Goal: Communication & Community: Answer question/provide support

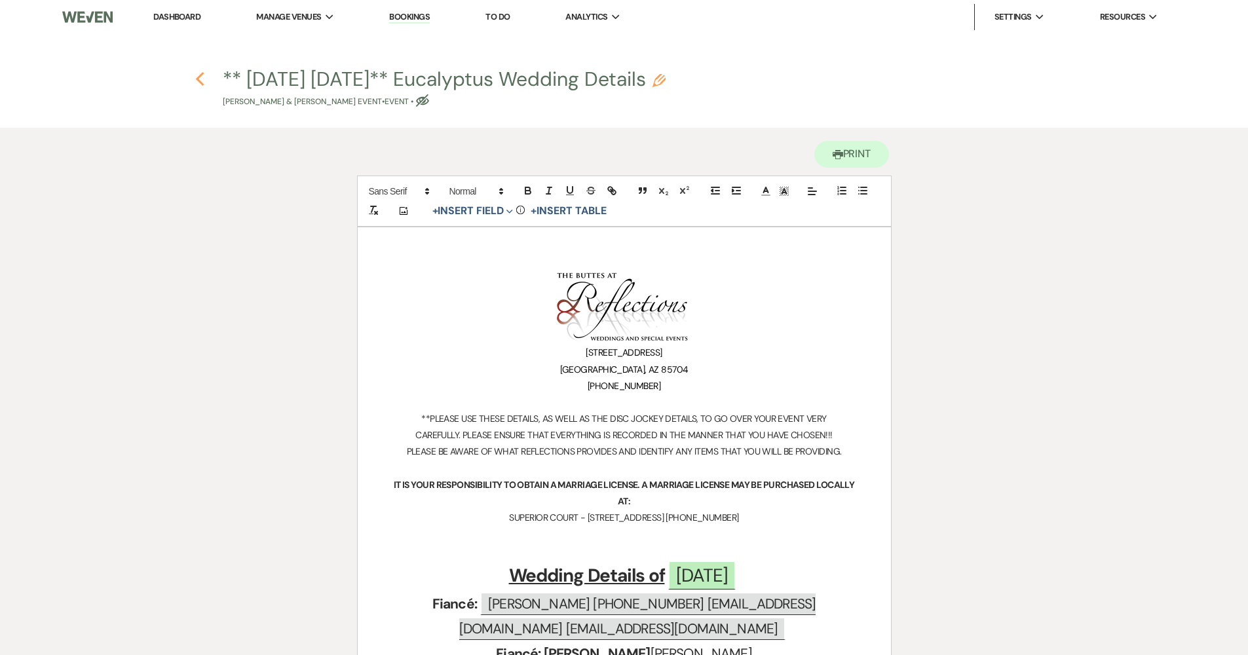
click at [203, 74] on use "button" at bounding box center [200, 79] width 9 height 14
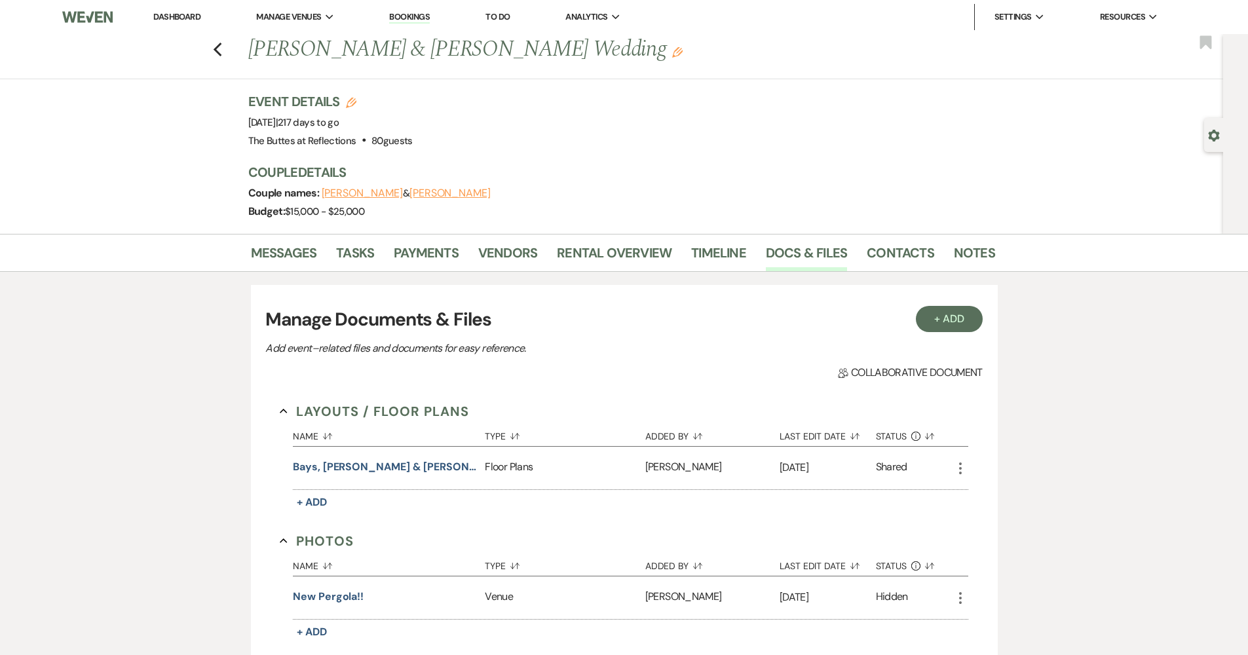
click at [193, 20] on link "Dashboard" at bounding box center [176, 16] width 47 height 11
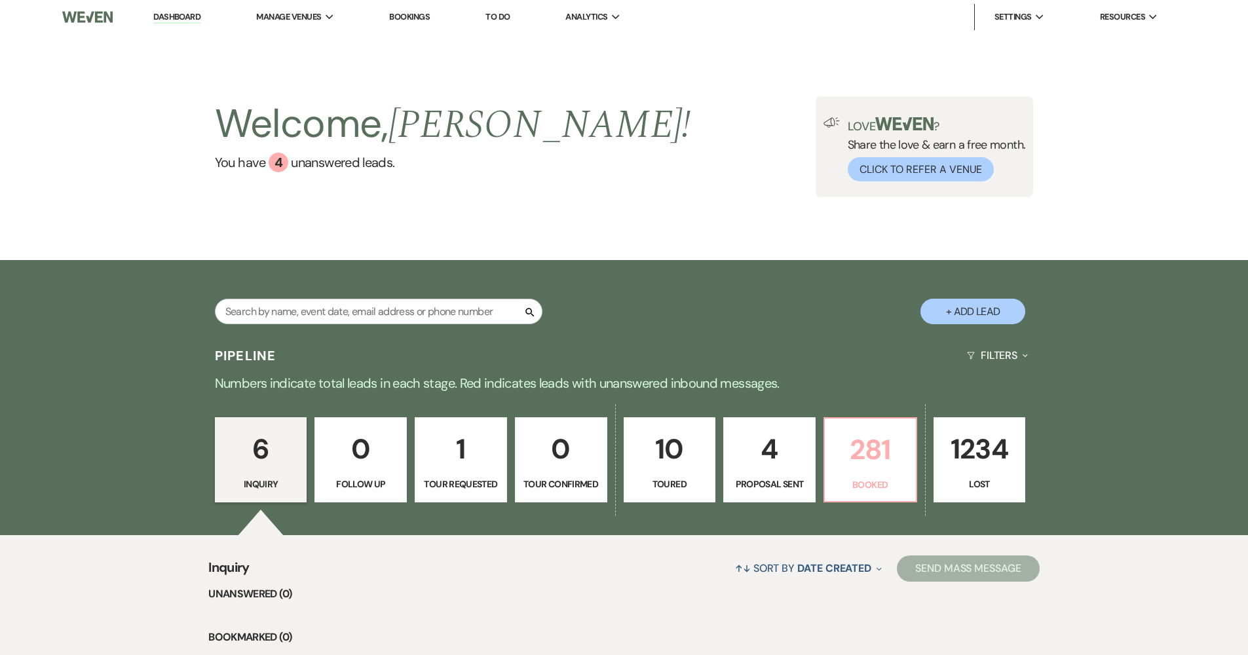
click at [879, 448] on p "281" at bounding box center [870, 450] width 75 height 44
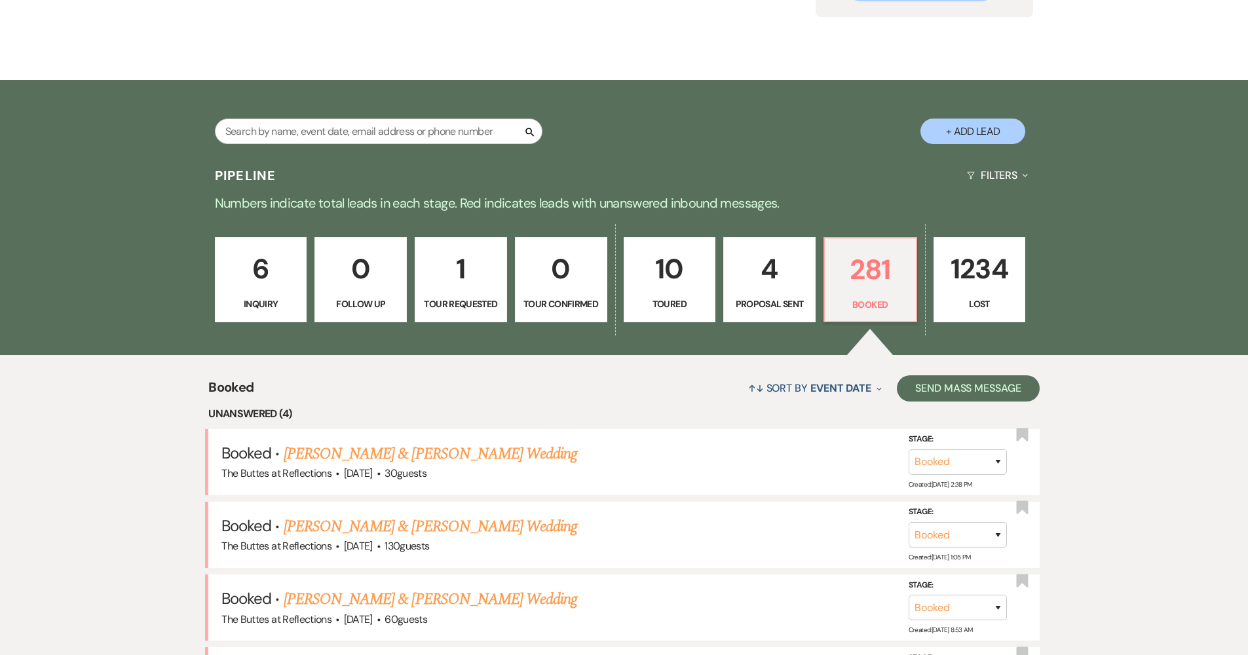
scroll to position [275, 0]
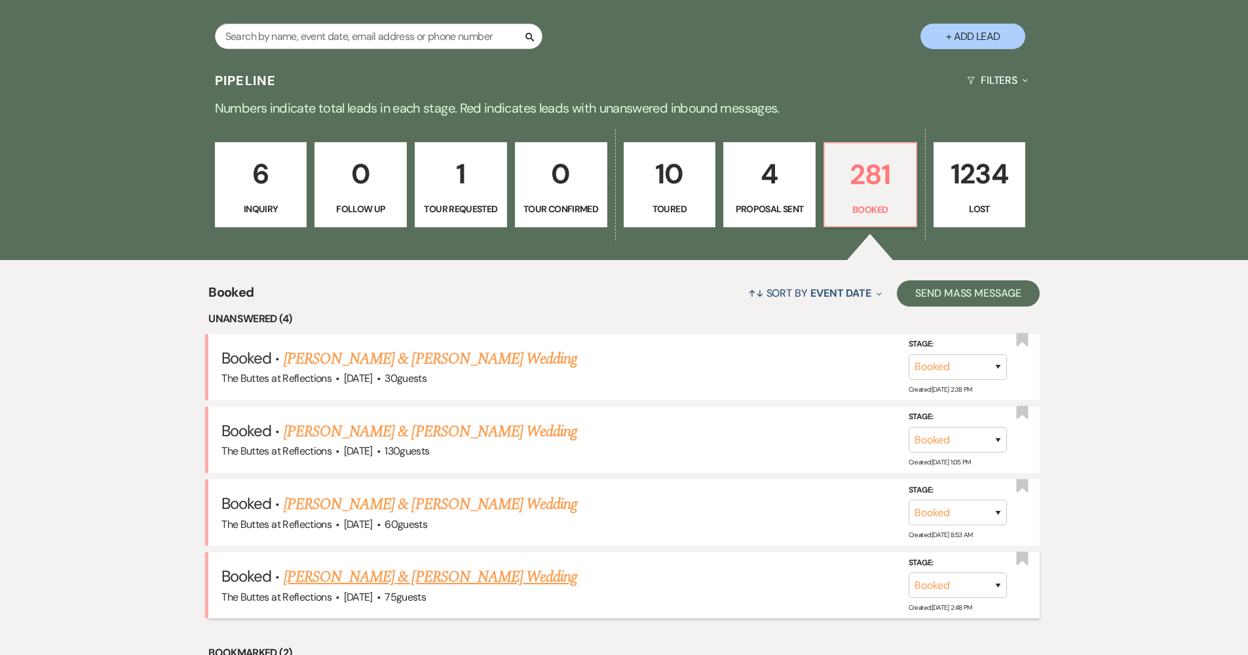
click at [493, 569] on link "[PERSON_NAME] & [PERSON_NAME] Wedding" at bounding box center [431, 577] width 294 height 24
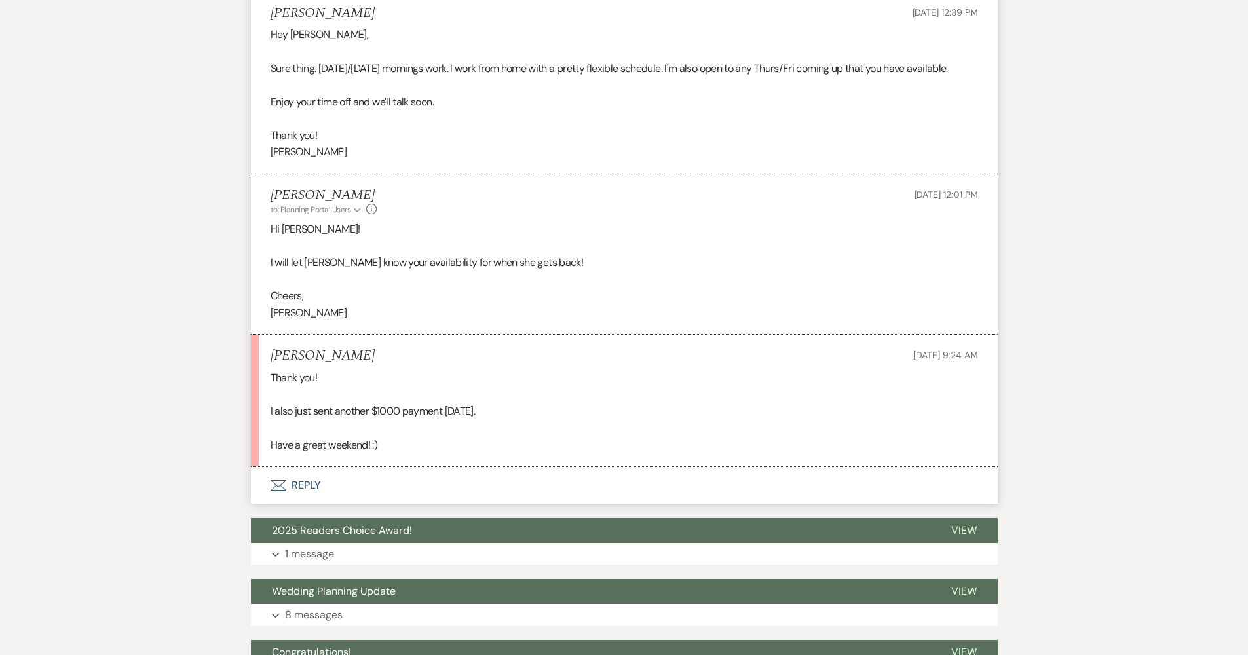
scroll to position [828, 0]
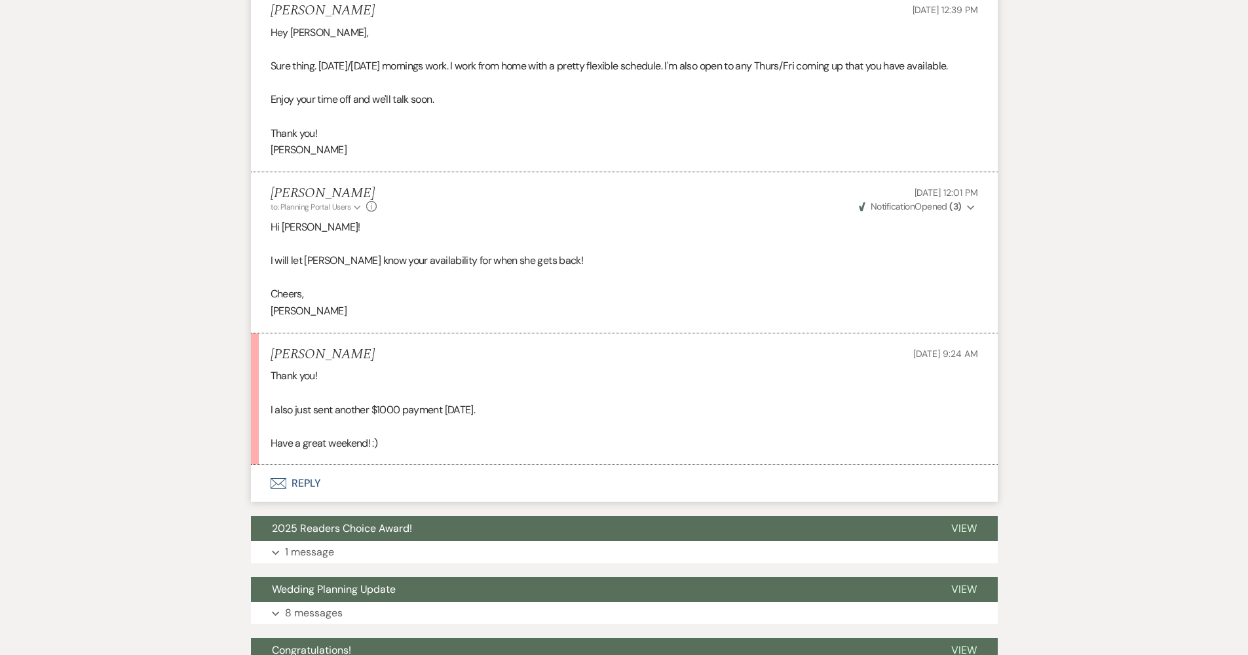
click at [502, 472] on button "Envelope Reply" at bounding box center [624, 483] width 747 height 37
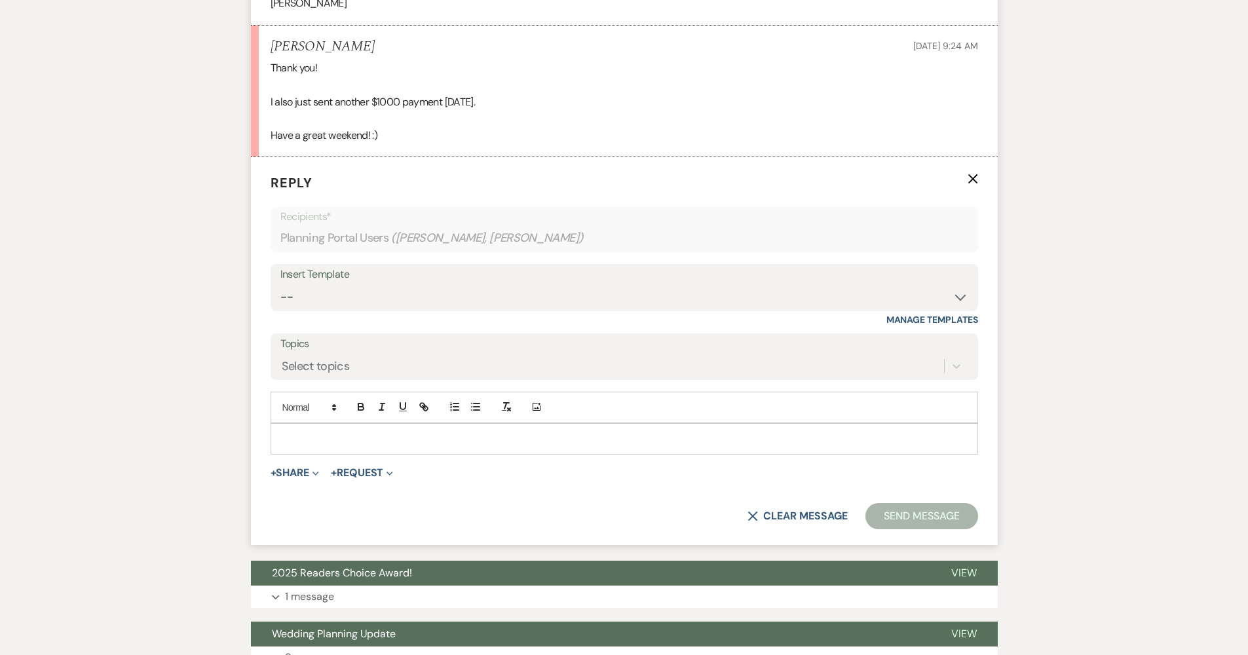
scroll to position [1143, 0]
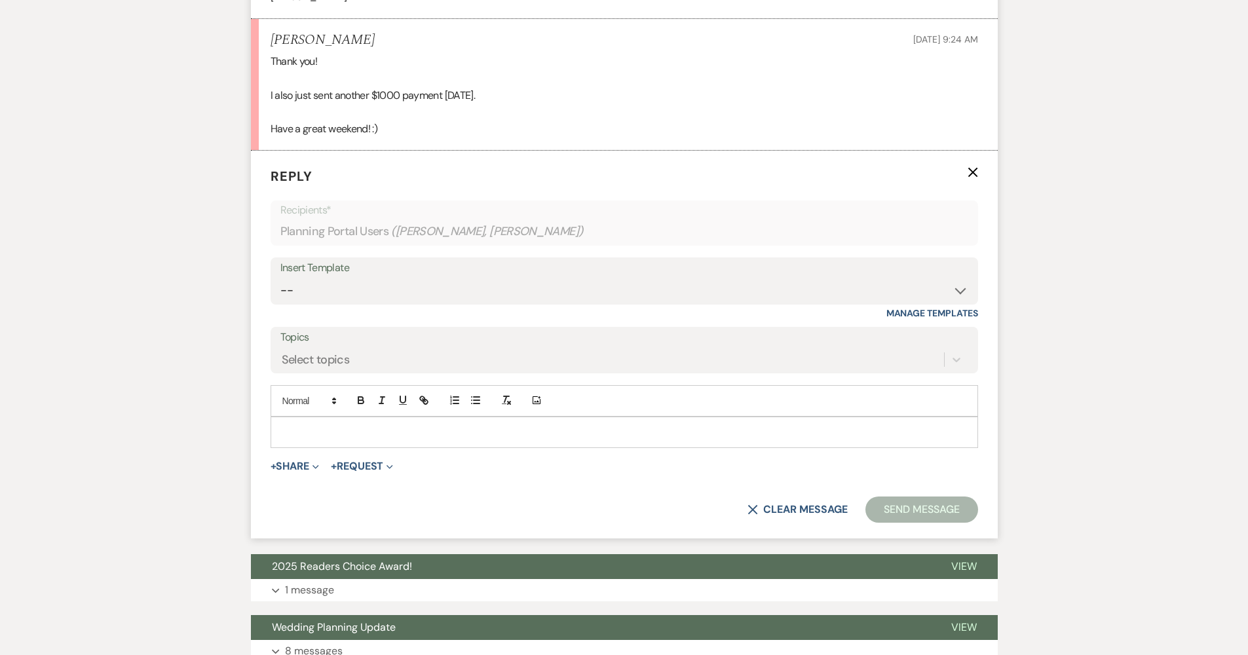
click at [486, 421] on div at bounding box center [624, 432] width 706 height 30
click at [940, 503] on button "Send Message" at bounding box center [921, 510] width 112 height 26
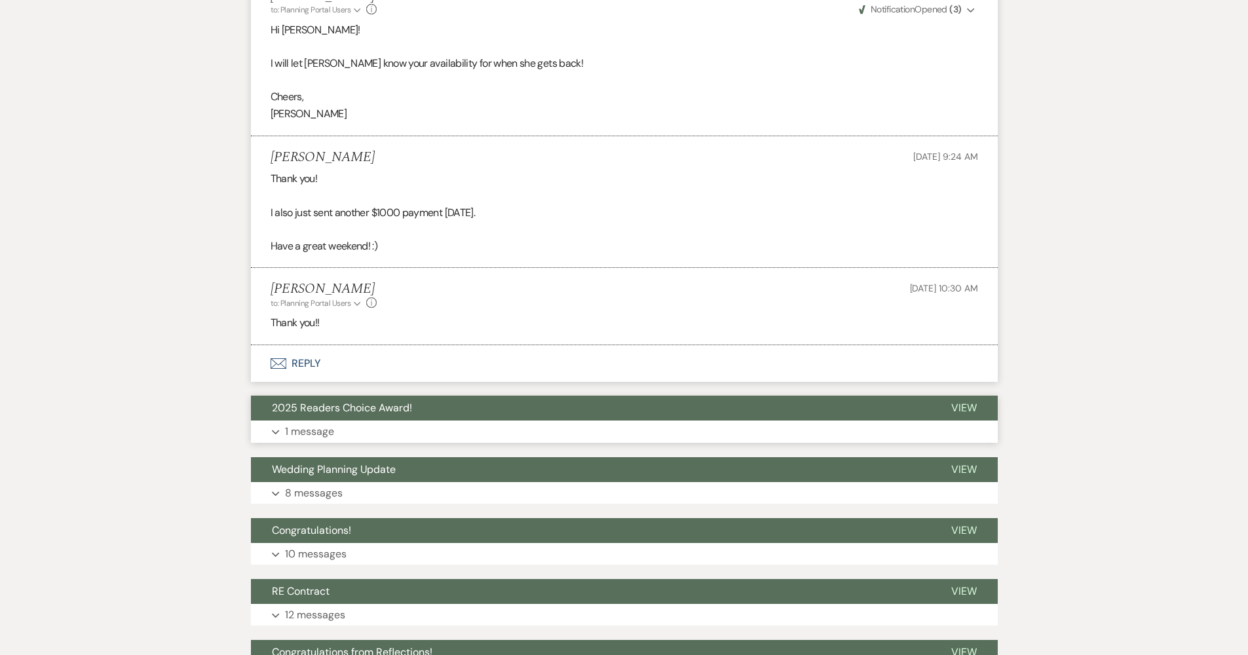
scroll to position [941, 0]
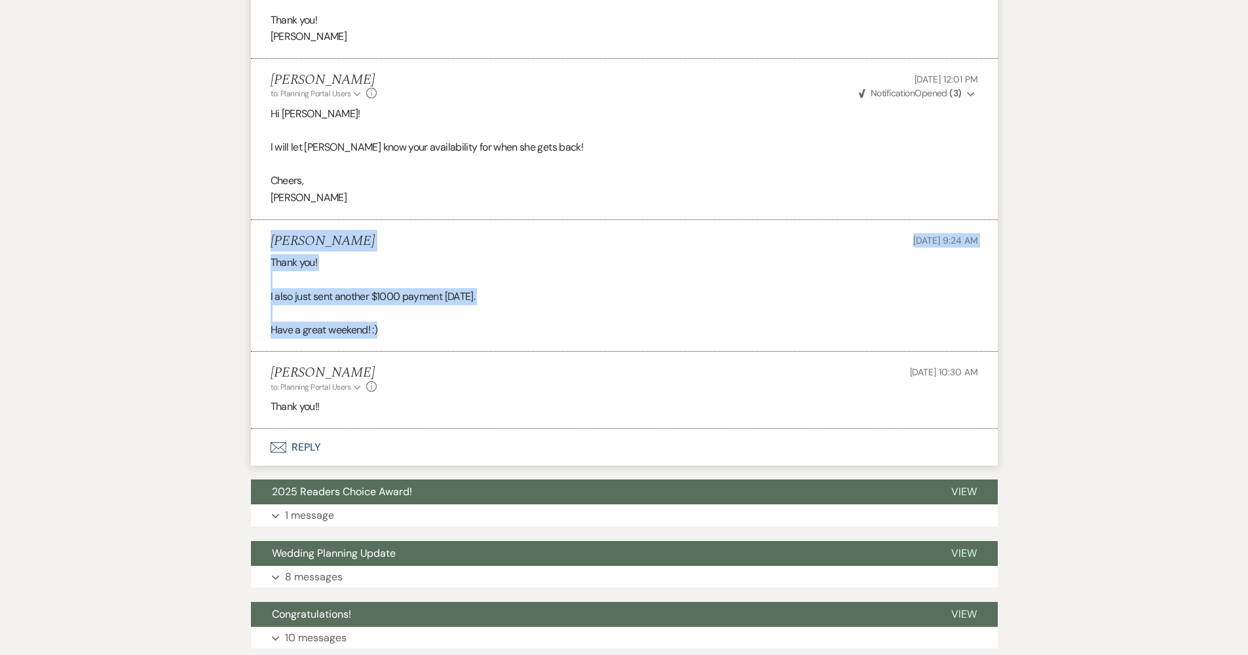
drag, startPoint x: 270, startPoint y: 224, endPoint x: 398, endPoint y: 325, distance: 162.8
click at [398, 325] on li "[PERSON_NAME] [DATE] 9:24 AM Thank you! I also just sent another $1000 payment …" at bounding box center [624, 286] width 747 height 132
copy li "[PERSON_NAME] [DATE] 9:24 AM Thank you! I also just sent another $1000 payment …"
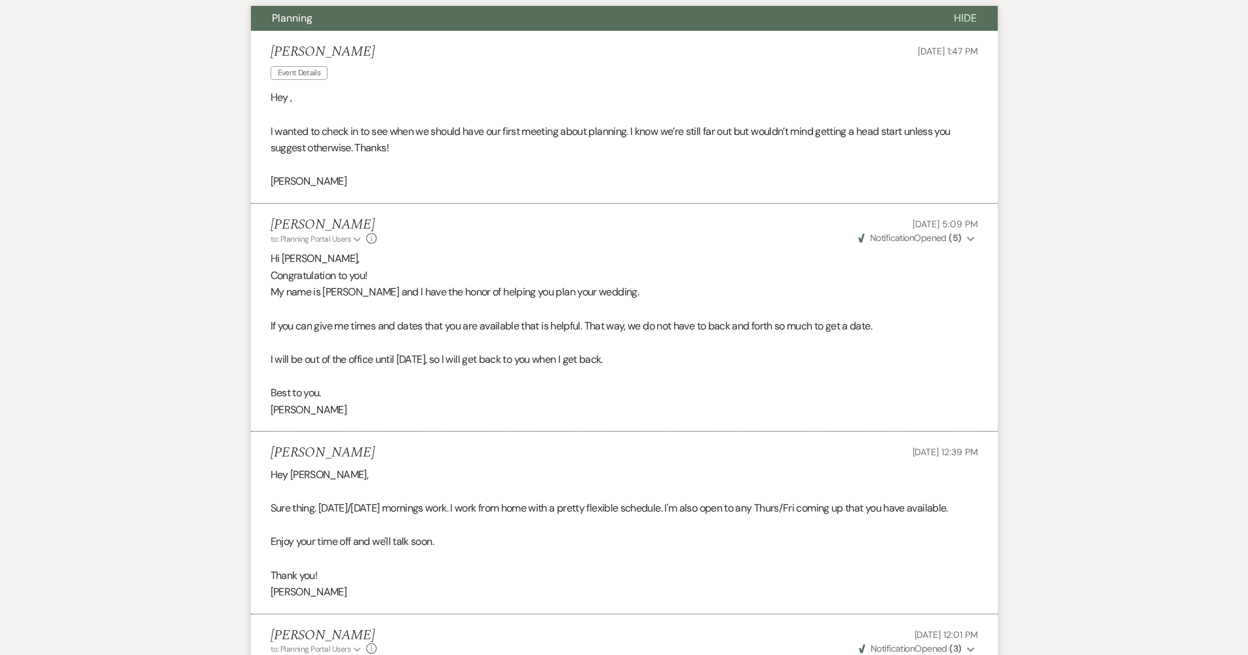
scroll to position [0, 0]
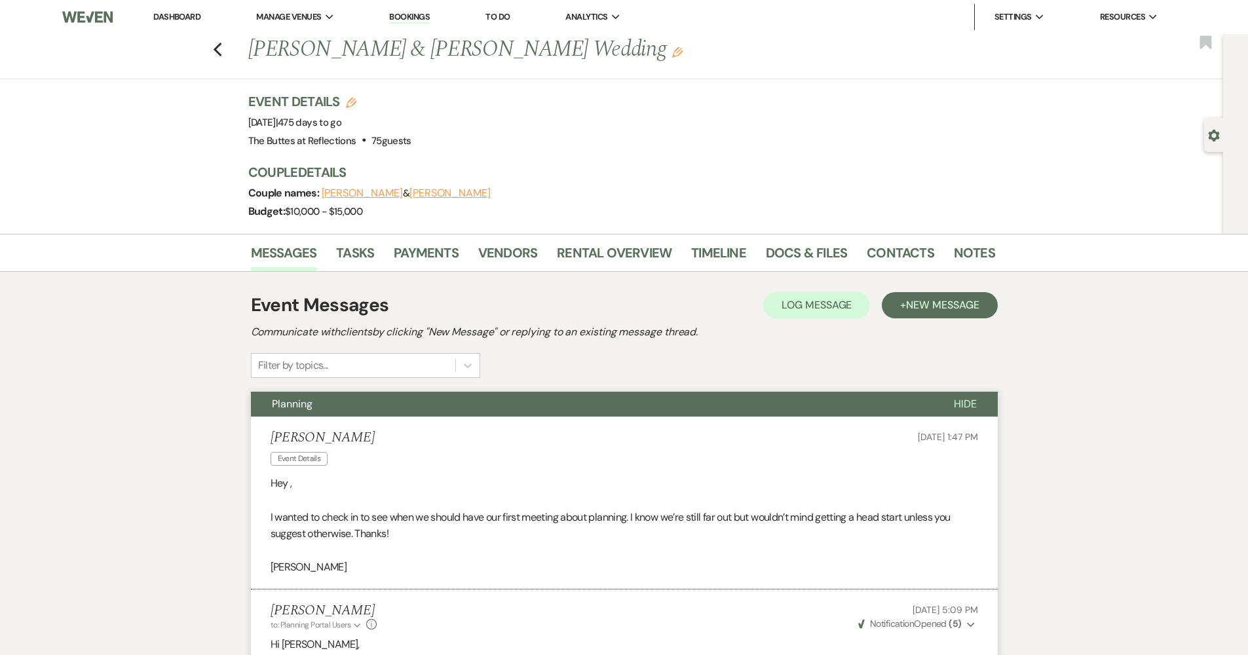
click at [66, 116] on div "Previous [PERSON_NAME] & [PERSON_NAME] Wedding Edit Bookmark Gear Settings Even…" at bounding box center [611, 134] width 1223 height 200
click at [219, 47] on icon "Previous" at bounding box center [218, 50] width 10 height 16
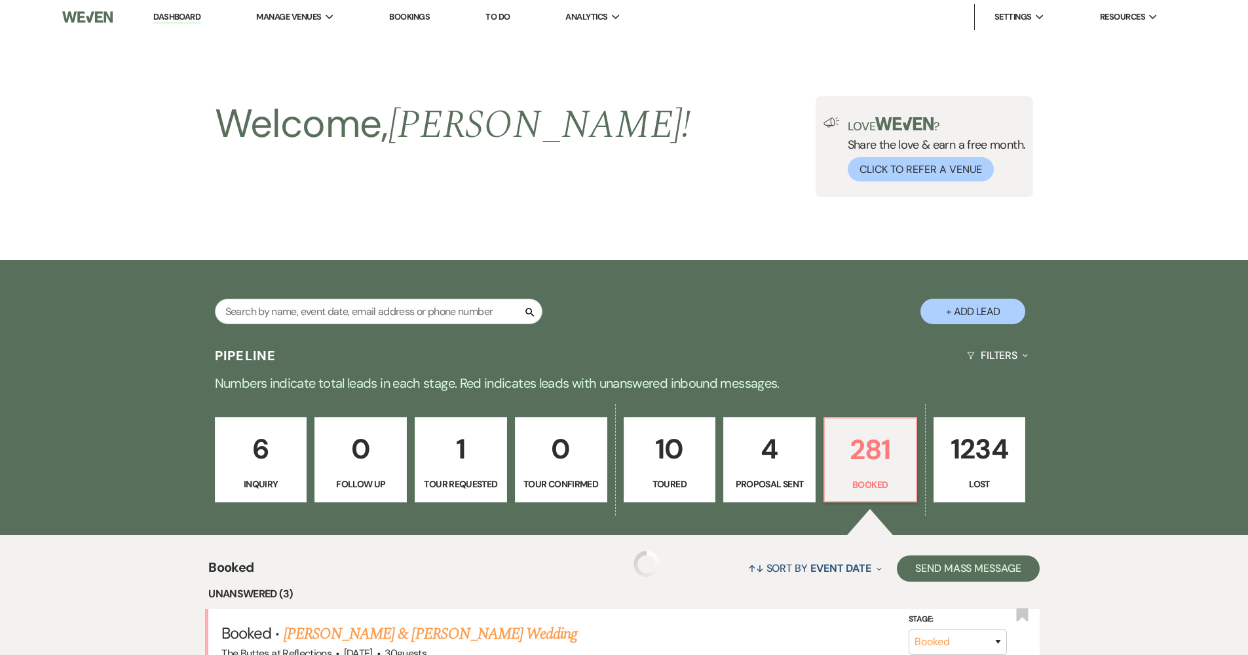
scroll to position [275, 0]
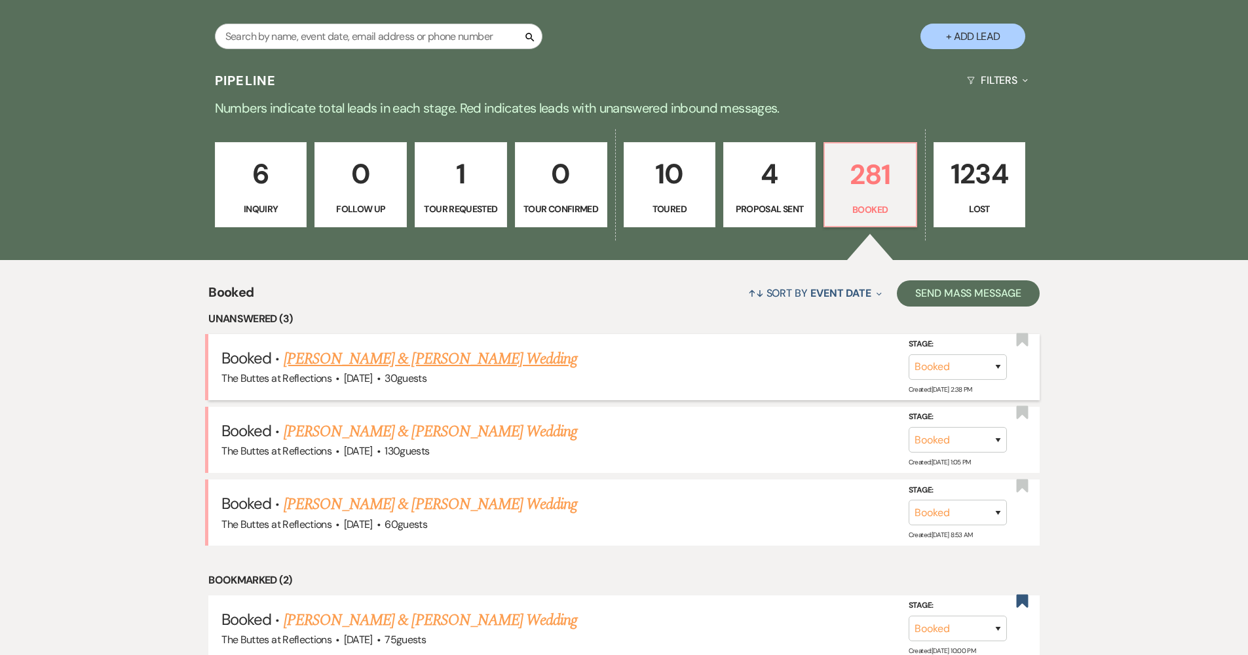
click at [482, 359] on link "[PERSON_NAME] & [PERSON_NAME] Wedding" at bounding box center [431, 359] width 294 height 24
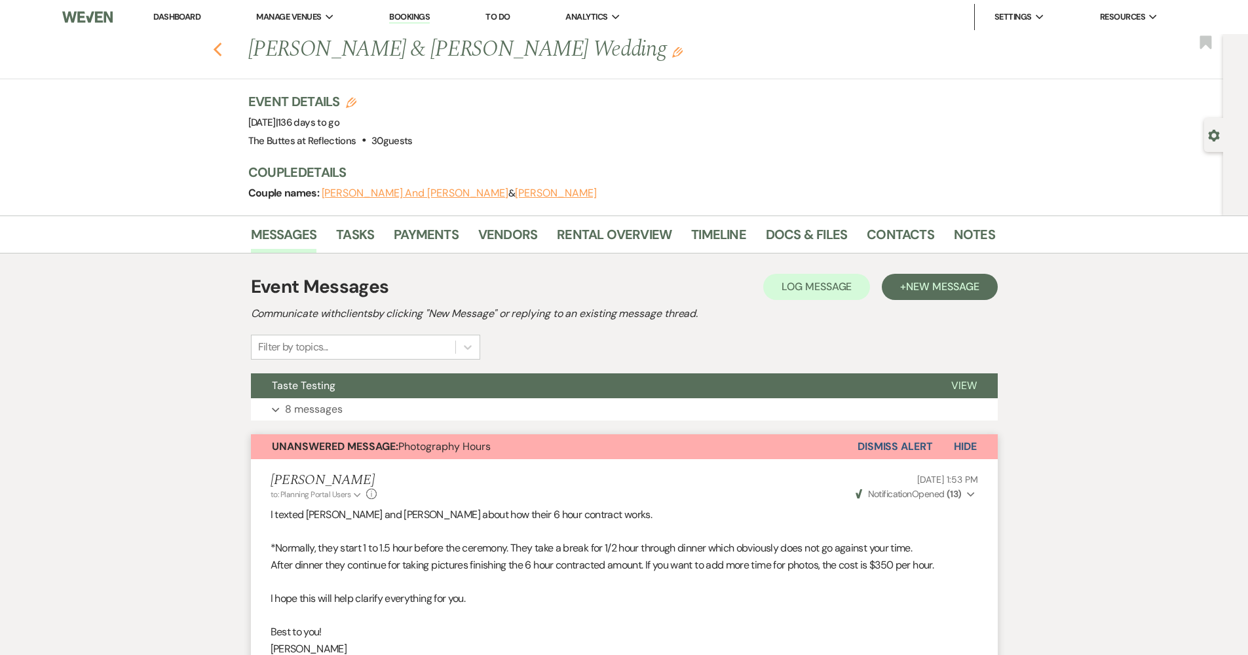
click at [221, 53] on use "button" at bounding box center [217, 50] width 9 height 14
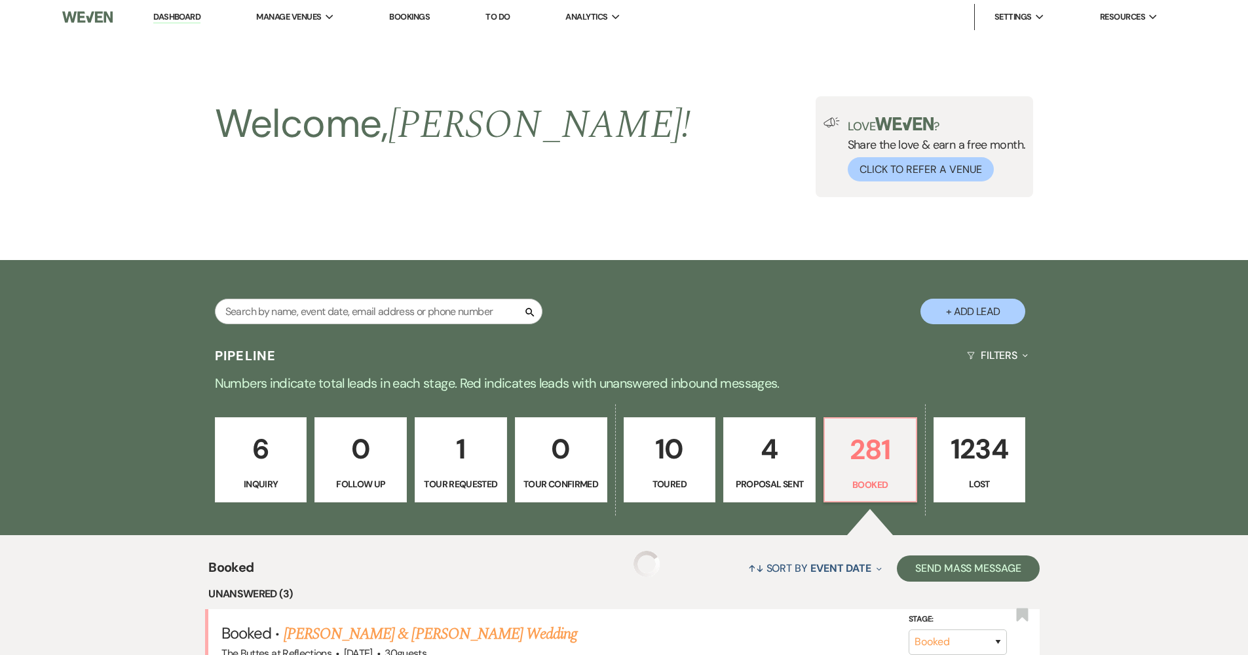
scroll to position [275, 0]
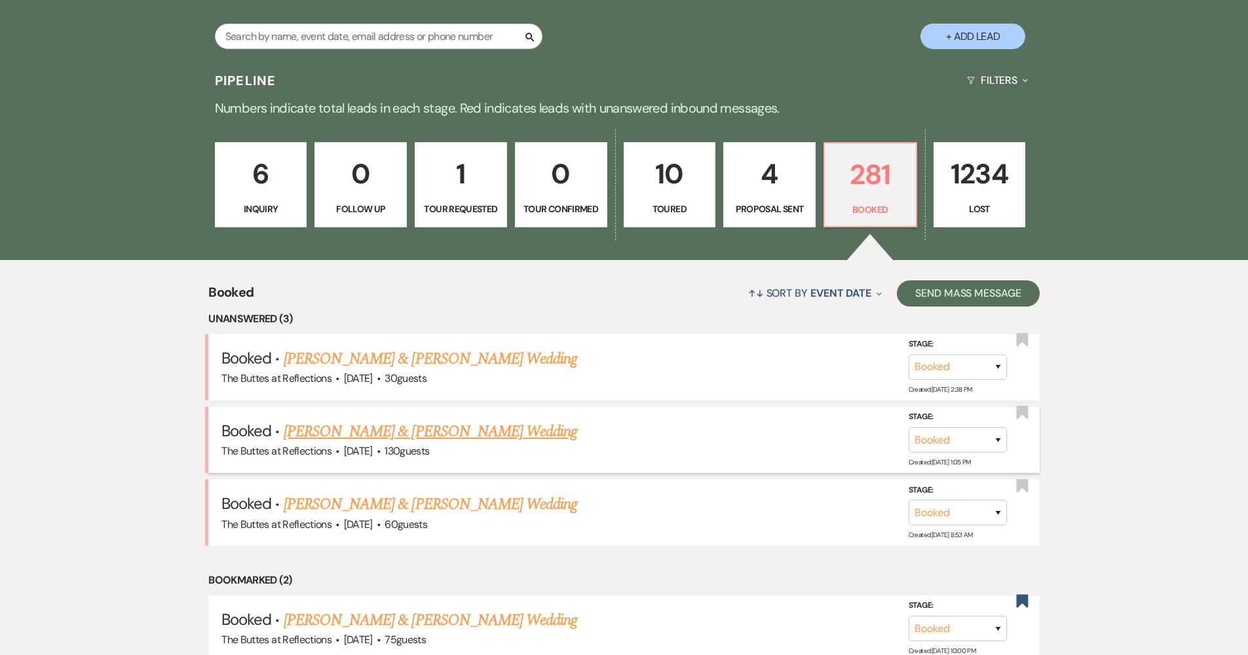
click at [345, 430] on link "[PERSON_NAME] & [PERSON_NAME] Wedding" at bounding box center [431, 432] width 294 height 24
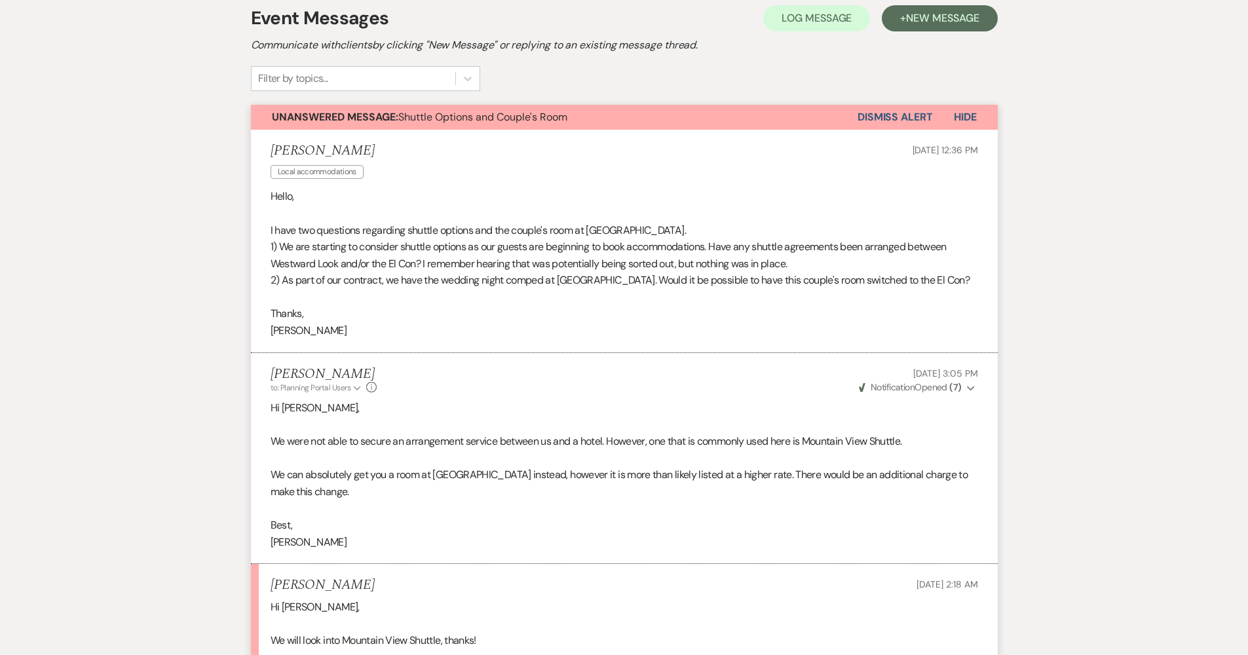
scroll to position [550, 0]
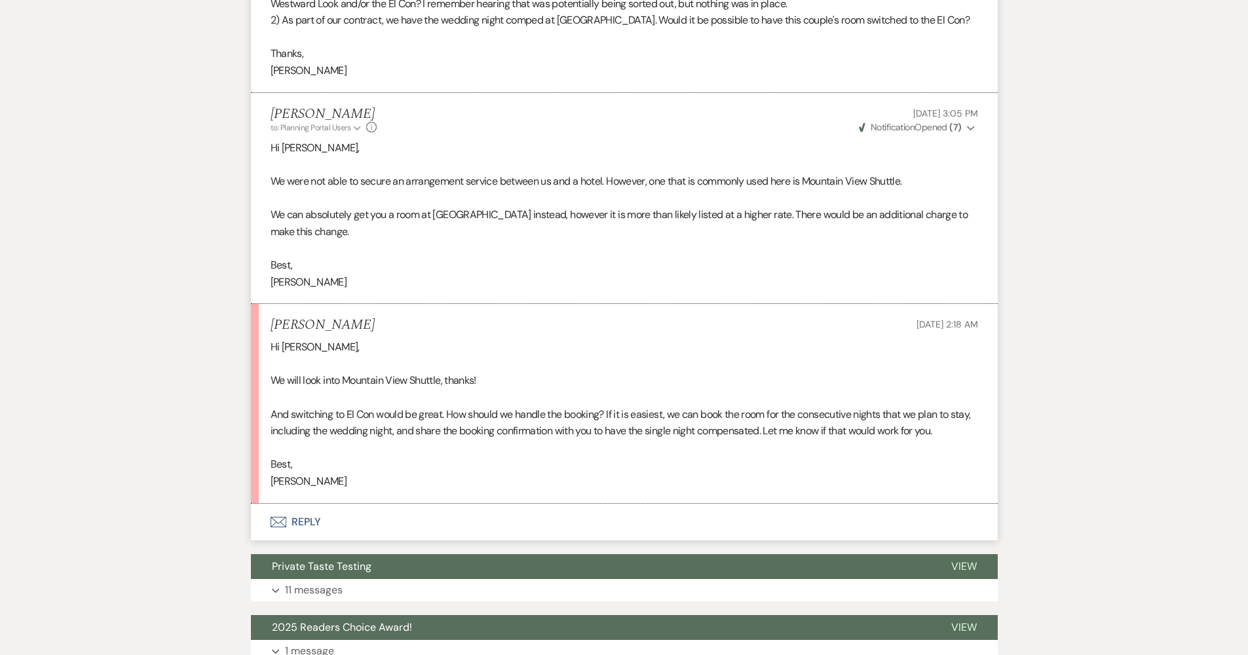
click at [347, 504] on button "Envelope Reply" at bounding box center [624, 522] width 747 height 37
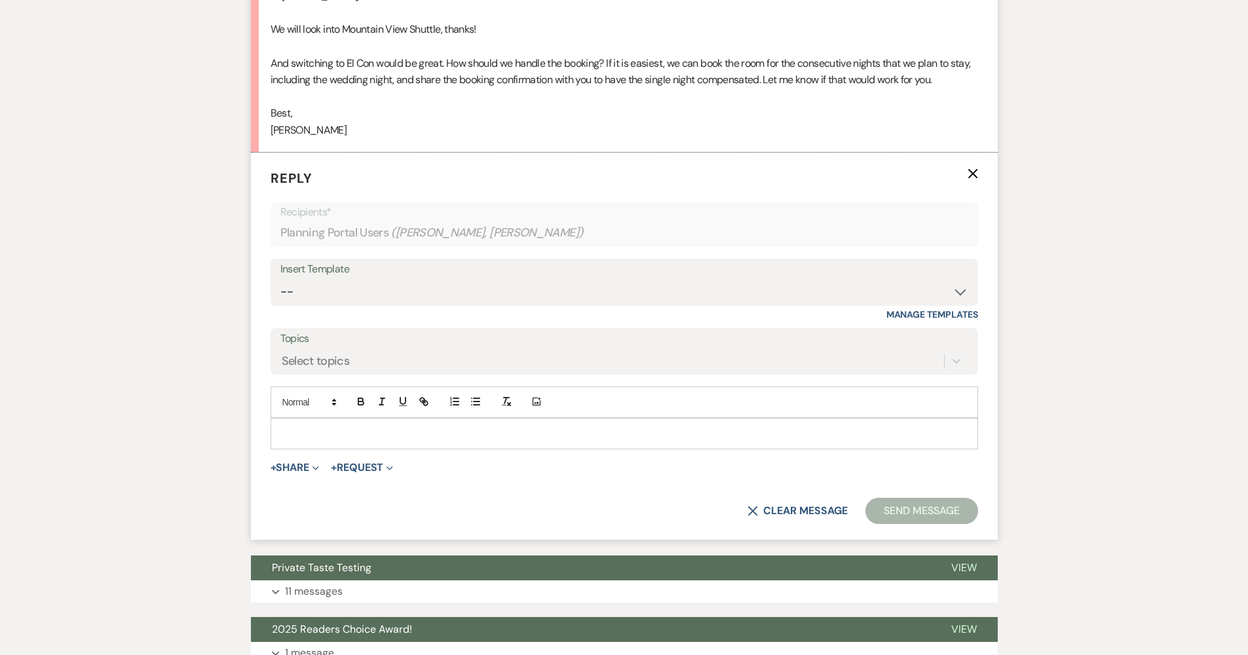
scroll to position [906, 0]
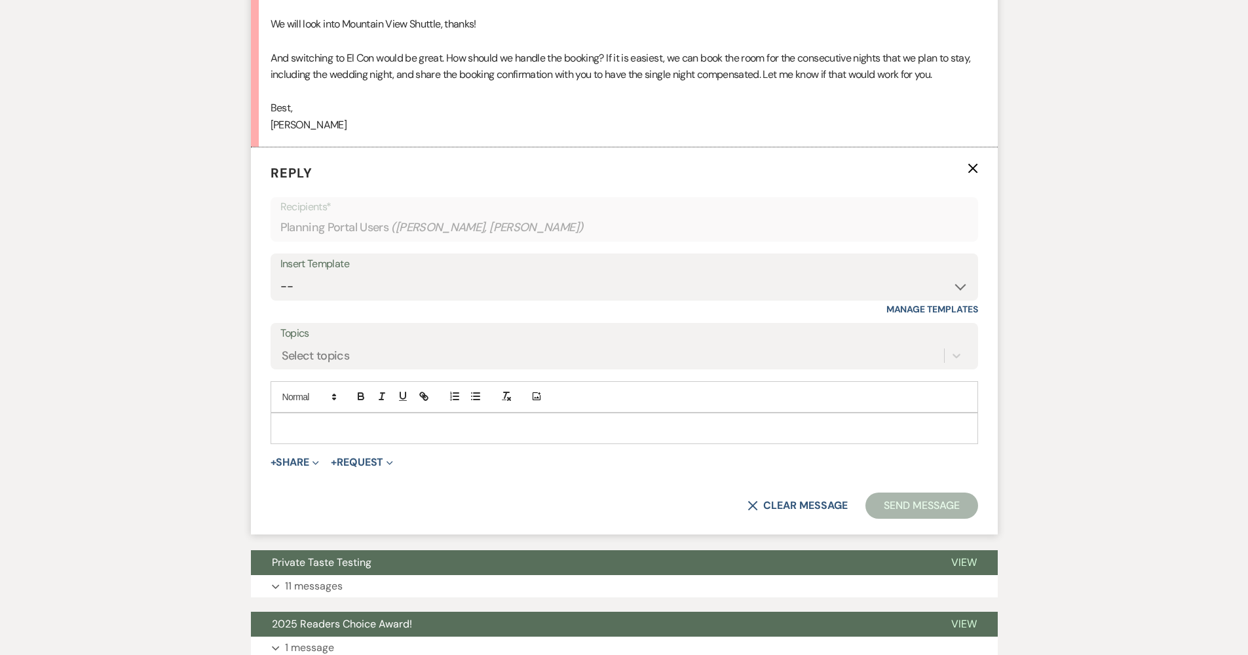
click at [332, 421] on p at bounding box center [624, 428] width 687 height 14
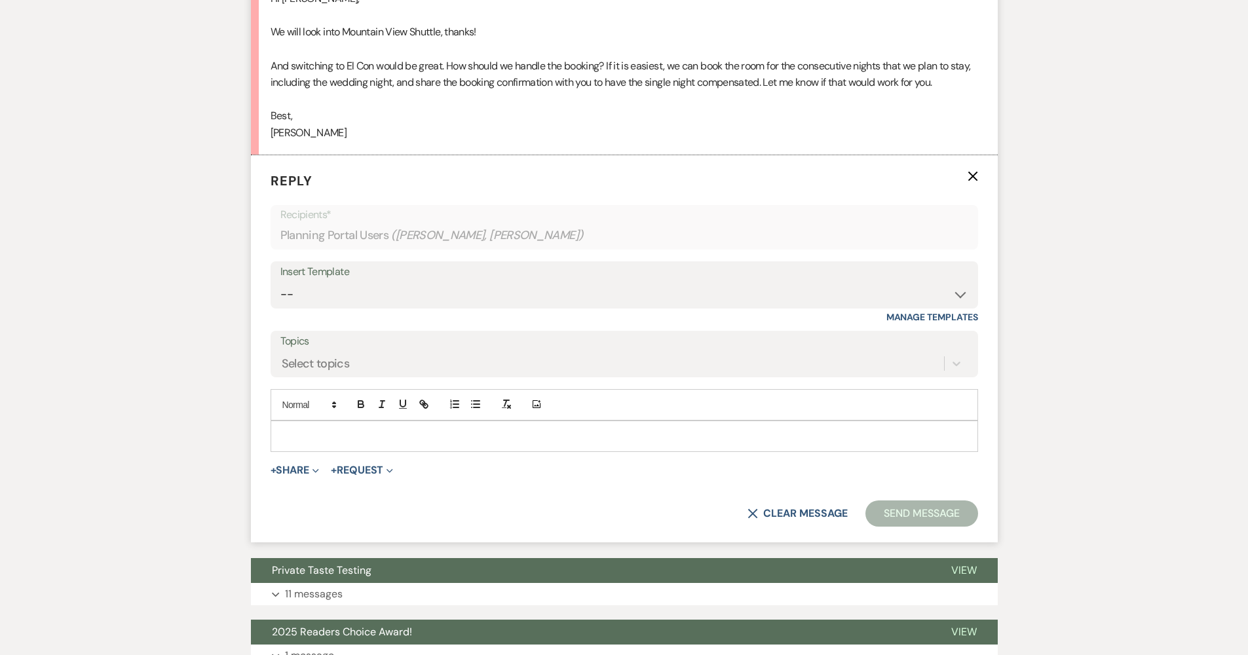
scroll to position [896, 0]
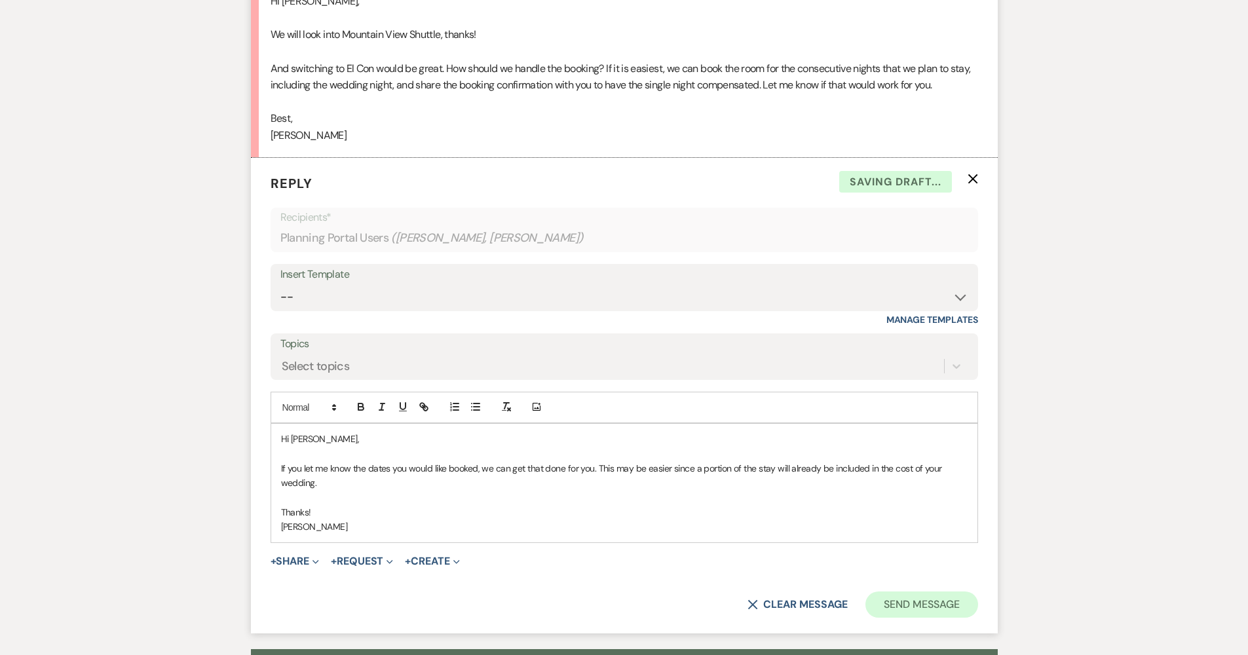
click at [907, 592] on button "Send Message" at bounding box center [921, 605] width 112 height 26
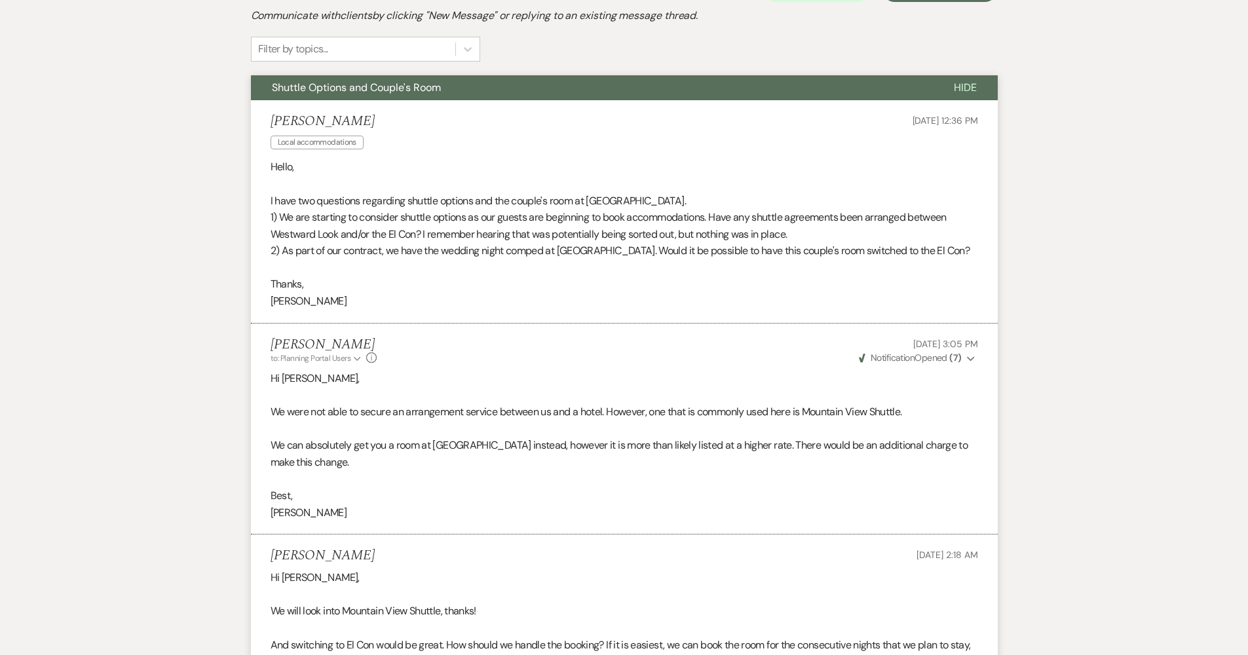
scroll to position [0, 0]
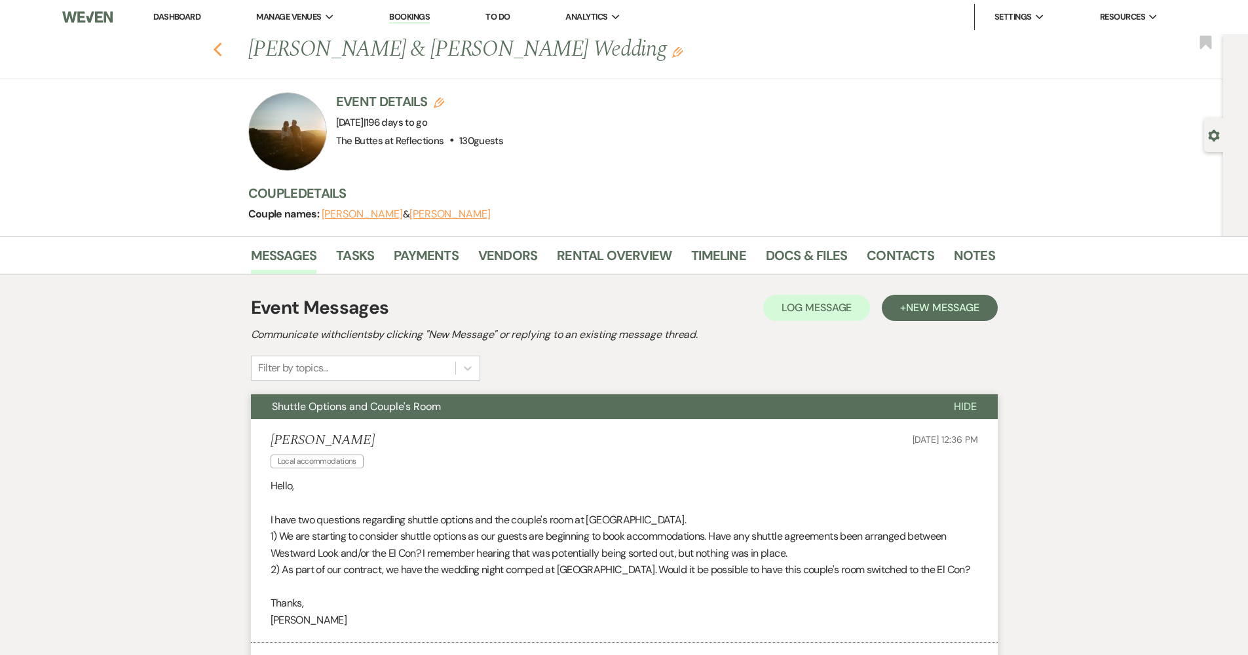
click at [223, 51] on icon "Previous" at bounding box center [218, 50] width 10 height 16
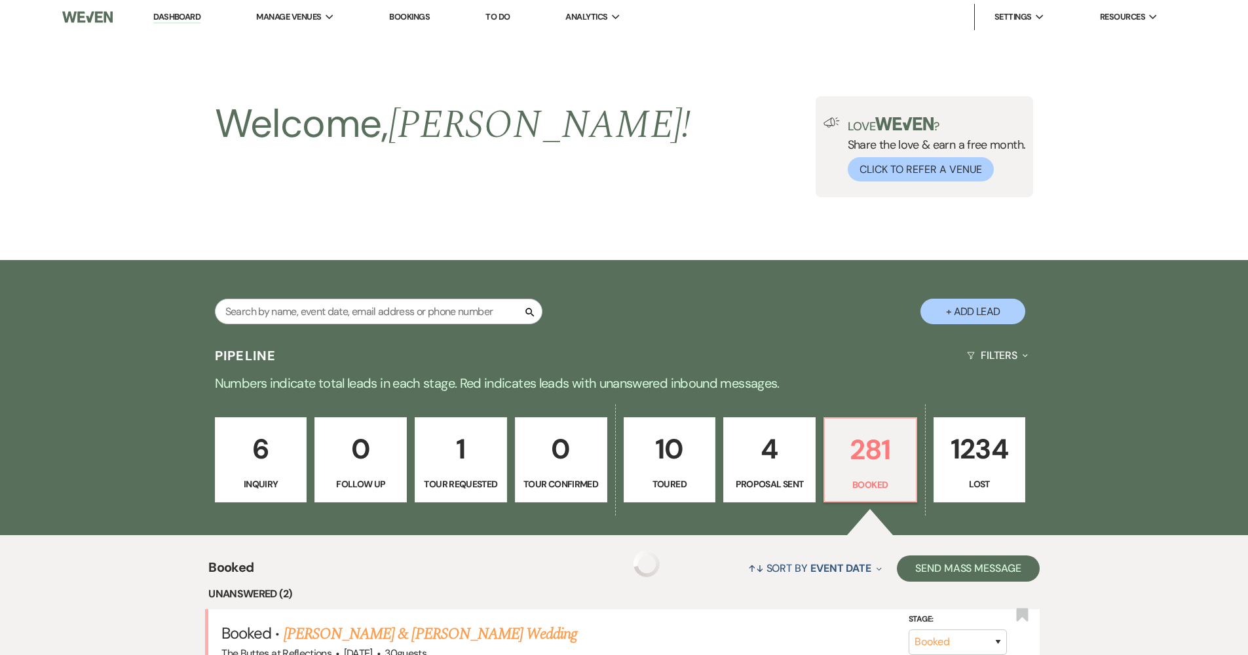
scroll to position [275, 0]
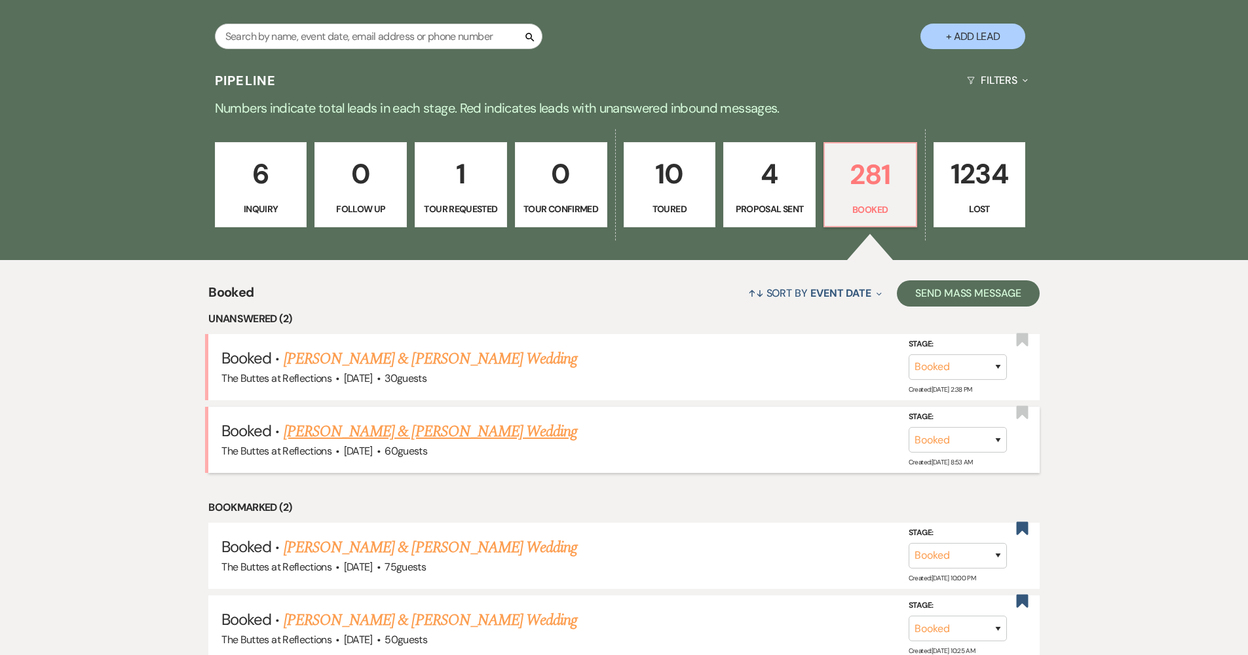
click at [333, 434] on link "[PERSON_NAME] & [PERSON_NAME] Wedding" at bounding box center [431, 432] width 294 height 24
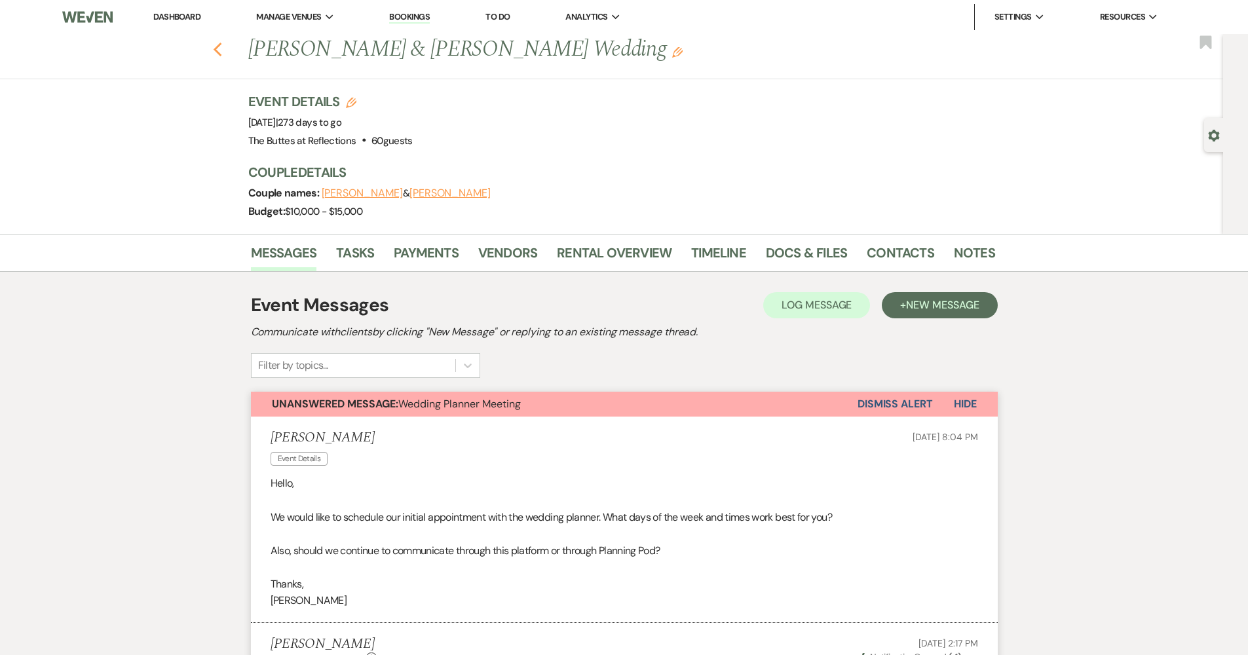
click at [223, 52] on icon "Previous" at bounding box center [218, 50] width 10 height 16
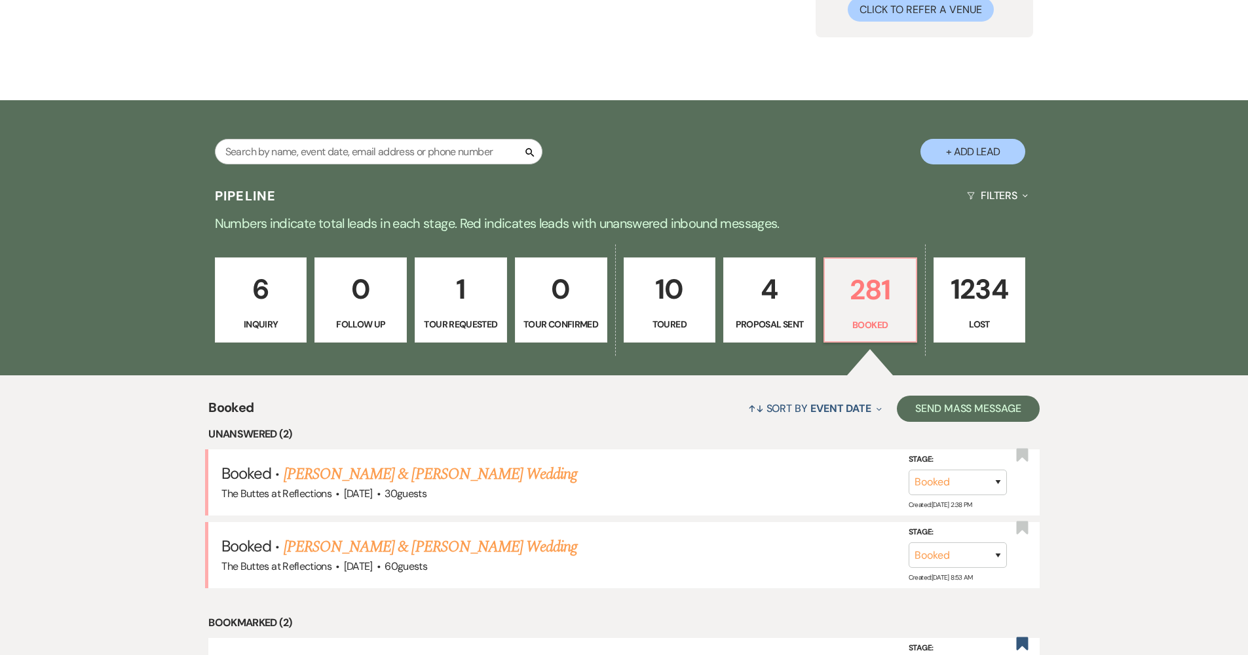
scroll to position [52, 0]
